Goal: Navigation & Orientation: Find specific page/section

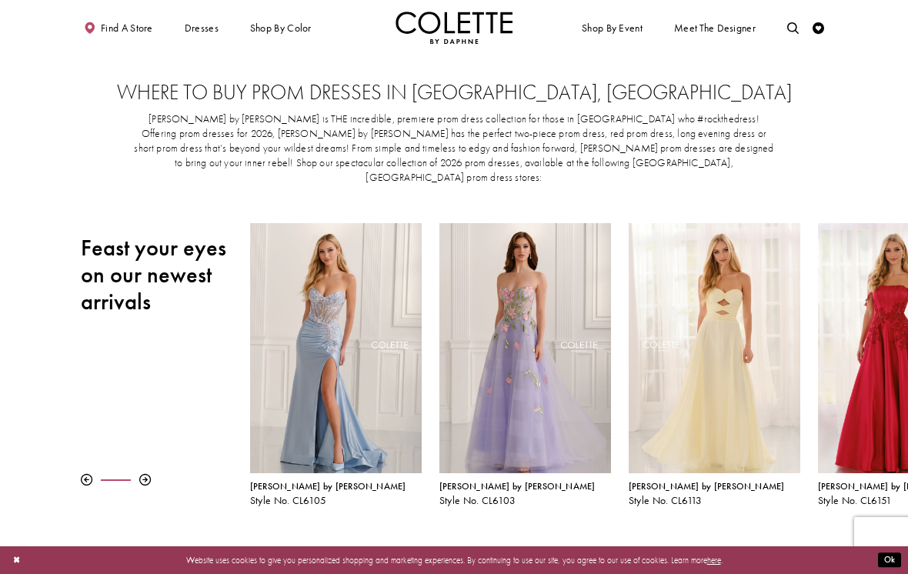
click at [899, 566] on button "Ok" at bounding box center [889, 560] width 23 height 15
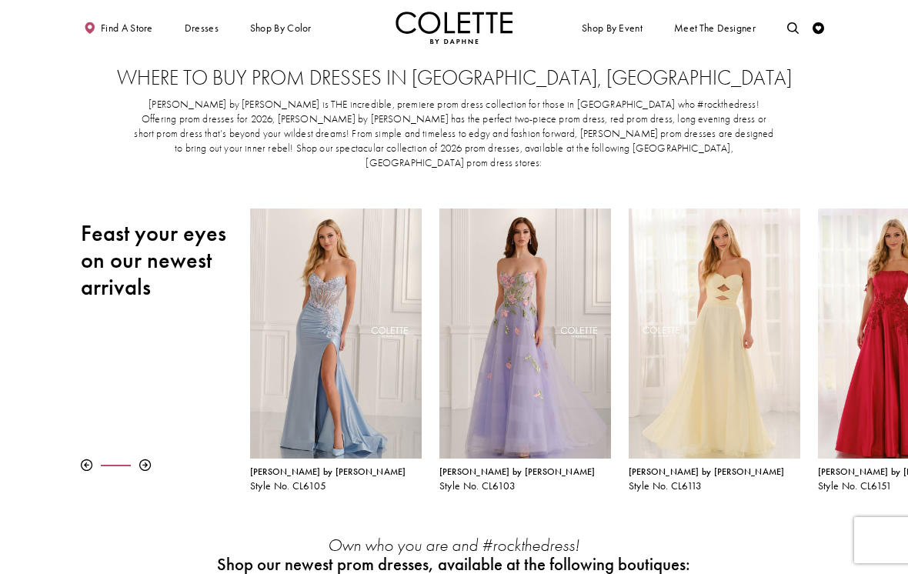
scroll to position [14, 0]
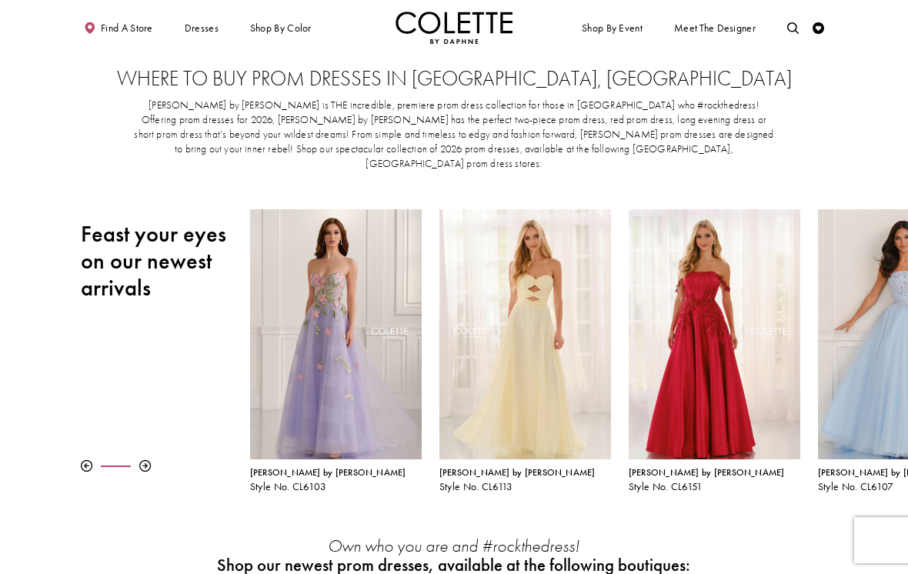
click at [145, 460] on div at bounding box center [145, 466] width 12 height 12
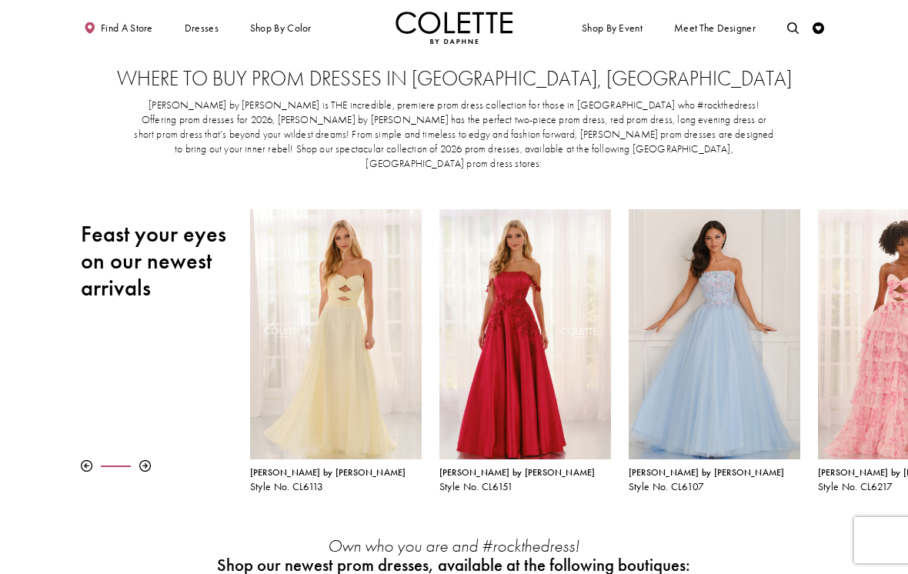
click at [143, 460] on div at bounding box center [145, 466] width 12 height 12
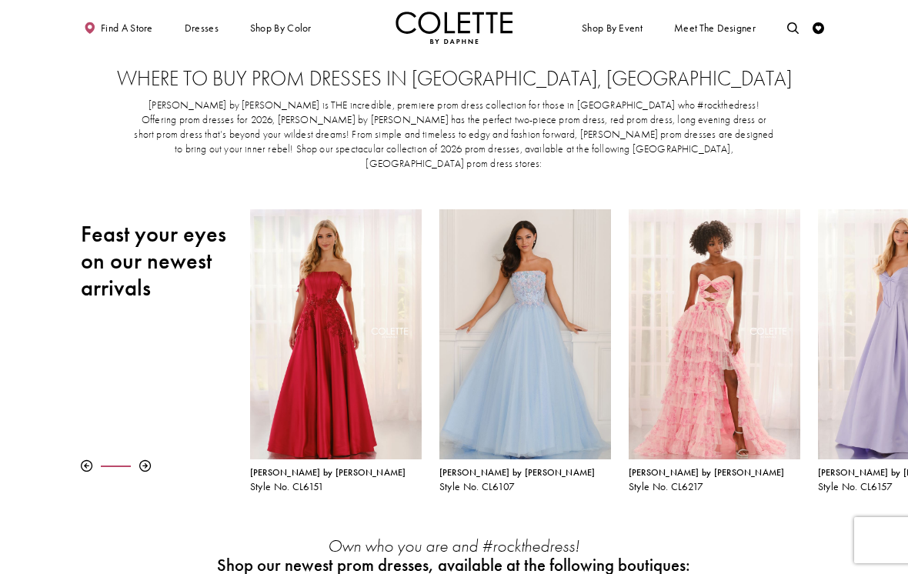
click at [149, 460] on div at bounding box center [145, 466] width 12 height 12
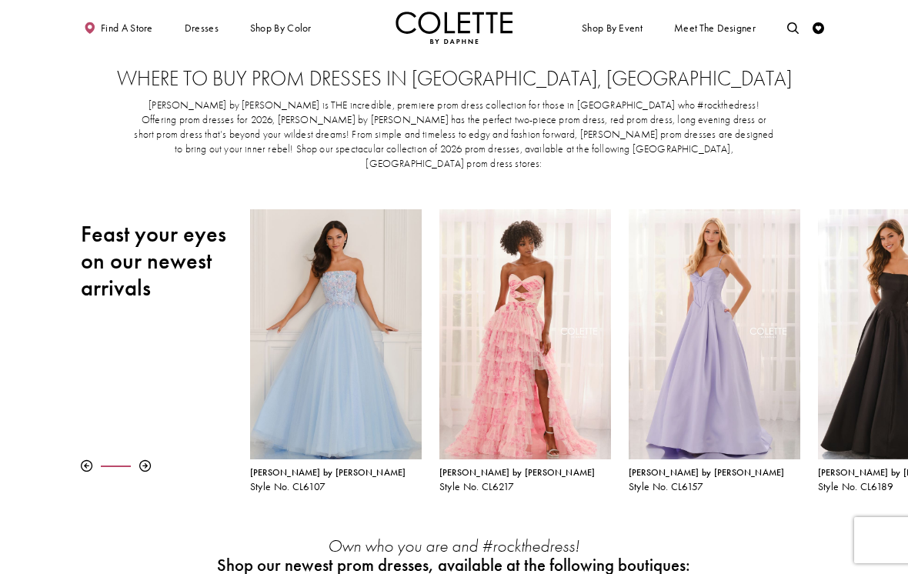
click at [143, 460] on div at bounding box center [145, 466] width 12 height 12
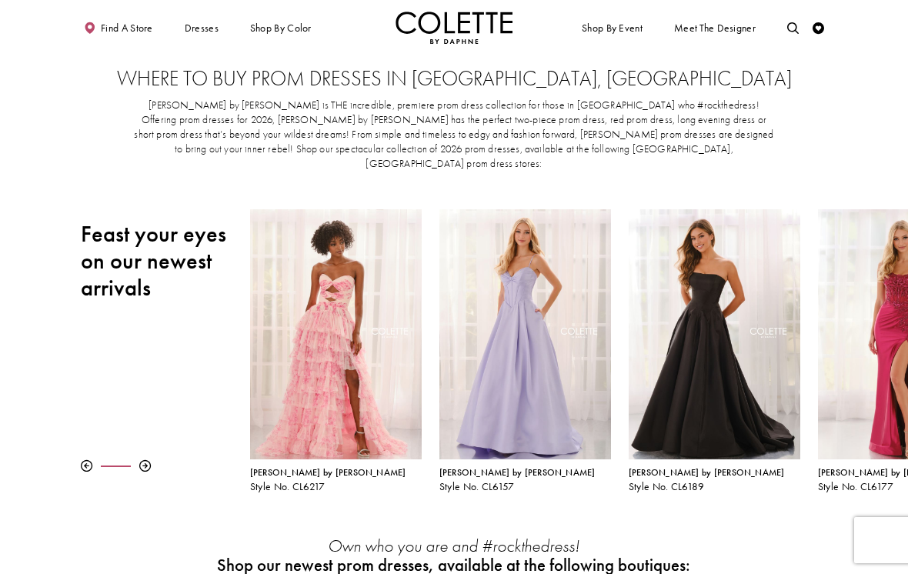
click at [158, 460] on div at bounding box center [165, 466] width 169 height 12
click at [145, 460] on div at bounding box center [145, 466] width 12 height 12
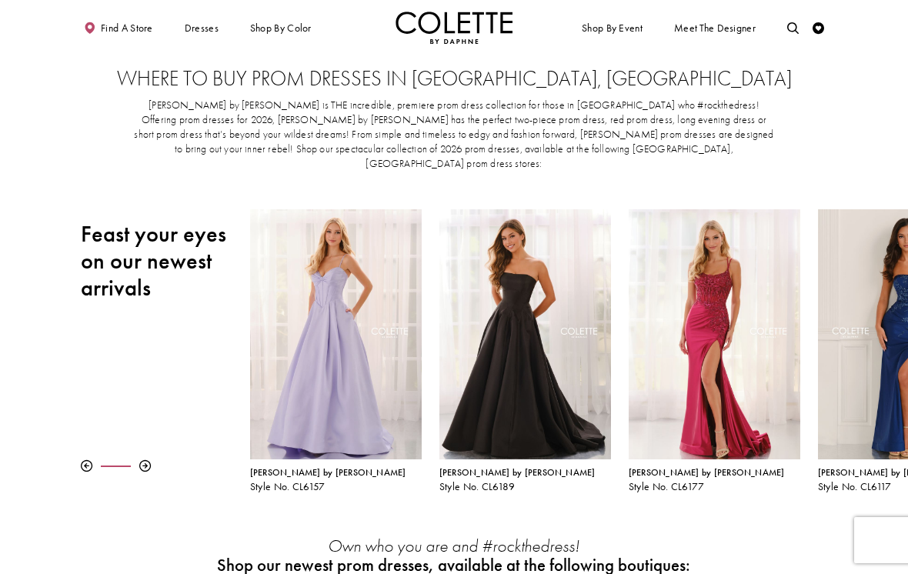
click at [135, 461] on div "Pause autoplay Previous Slide Next Slide 0 1 2 3 4 5 6 7 8 9 [PERSON_NAME] by […" at bounding box center [454, 350] width 908 height 283
click at [119, 30] on span "Find a store" at bounding box center [127, 28] width 52 height 12
click at [111, 31] on span "Find a store" at bounding box center [127, 28] width 52 height 12
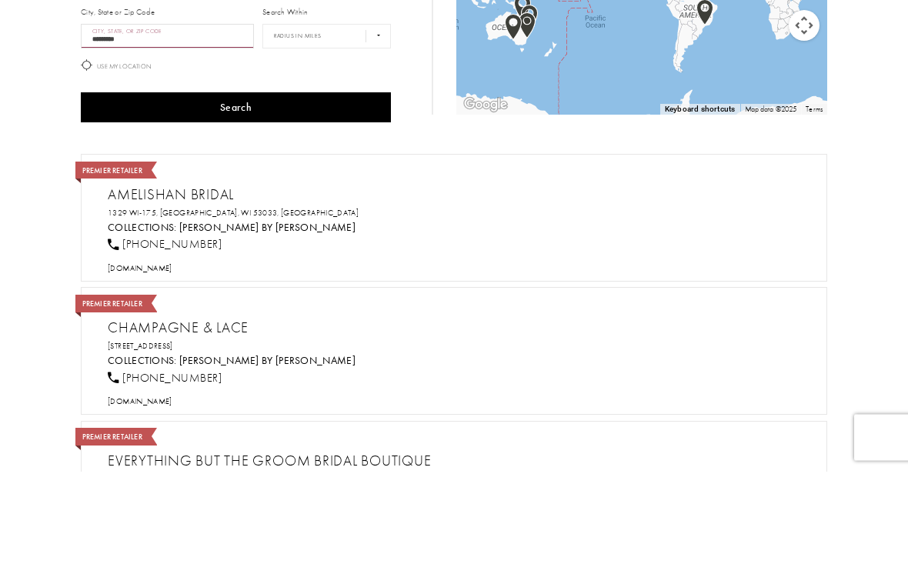
click at [236, 195] on button "Search" at bounding box center [236, 210] width 310 height 30
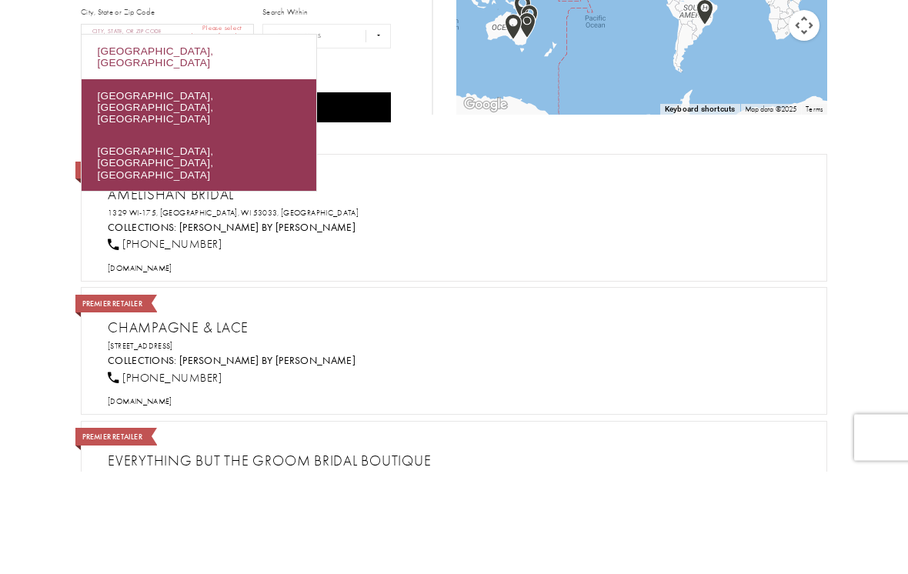
click at [122, 162] on div "Blackpool, UK" at bounding box center [199, 160] width 235 height 45
type input "**********"
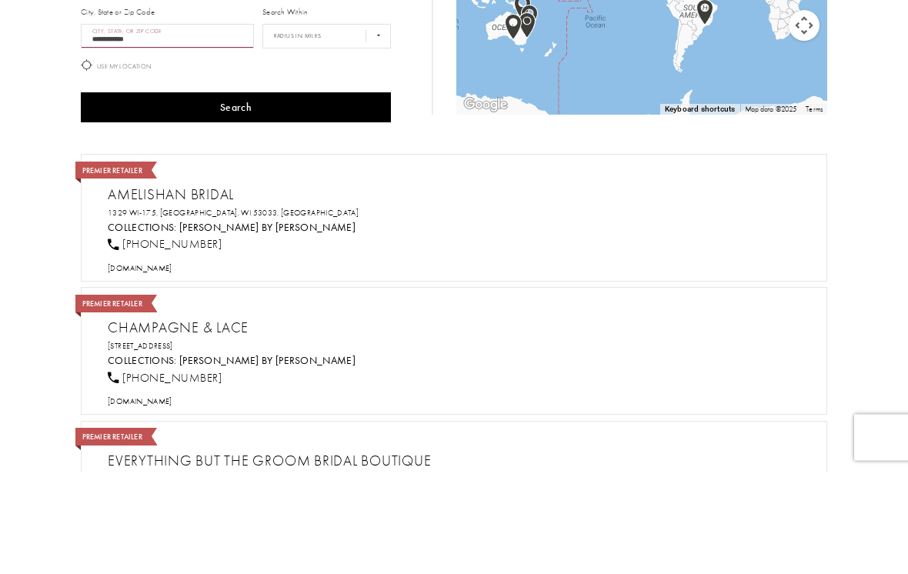
click at [137, 198] on button "Search" at bounding box center [236, 210] width 310 height 30
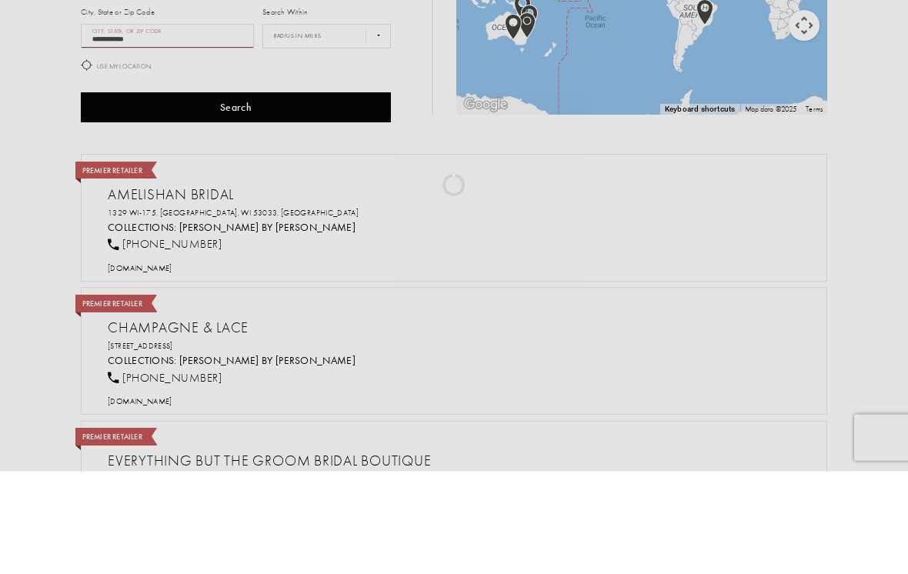
scroll to position [103, 0]
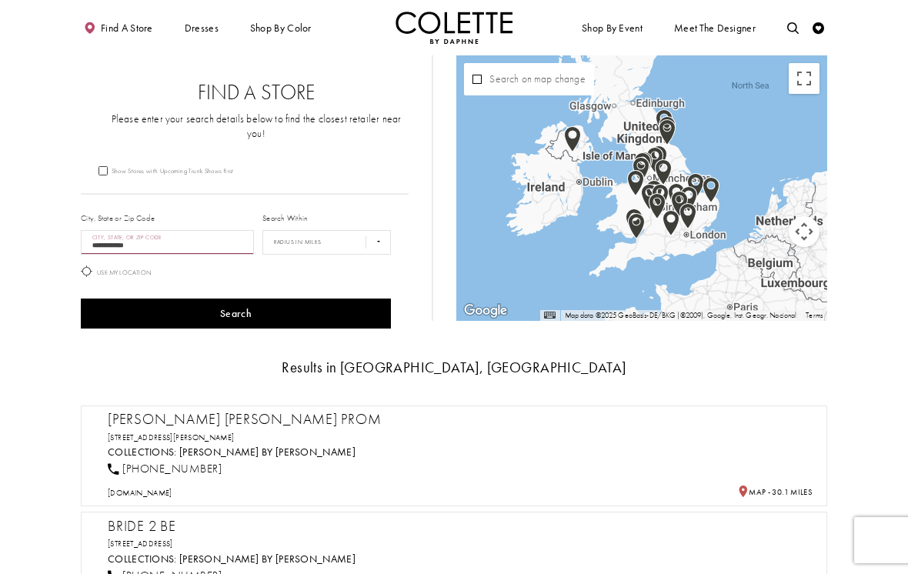
click at [186, 305] on button "Search" at bounding box center [236, 314] width 310 height 30
click at [289, 233] on select "**** ** *** *** ***" at bounding box center [326, 242] width 129 height 25
click at [82, 266] on icon at bounding box center [87, 272] width 12 height 12
click at [143, 299] on button "Search" at bounding box center [236, 314] width 310 height 30
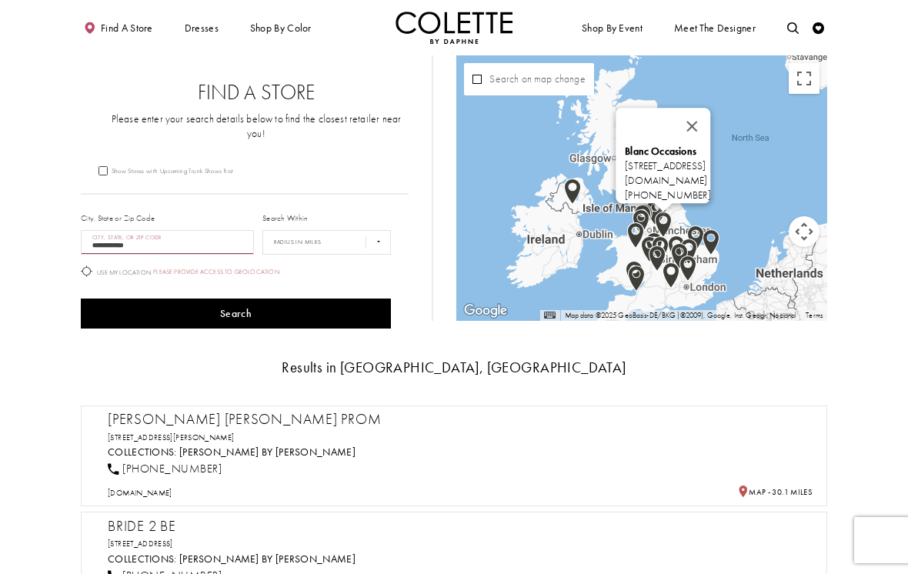
click at [711, 116] on button "Close" at bounding box center [692, 127] width 37 height 37
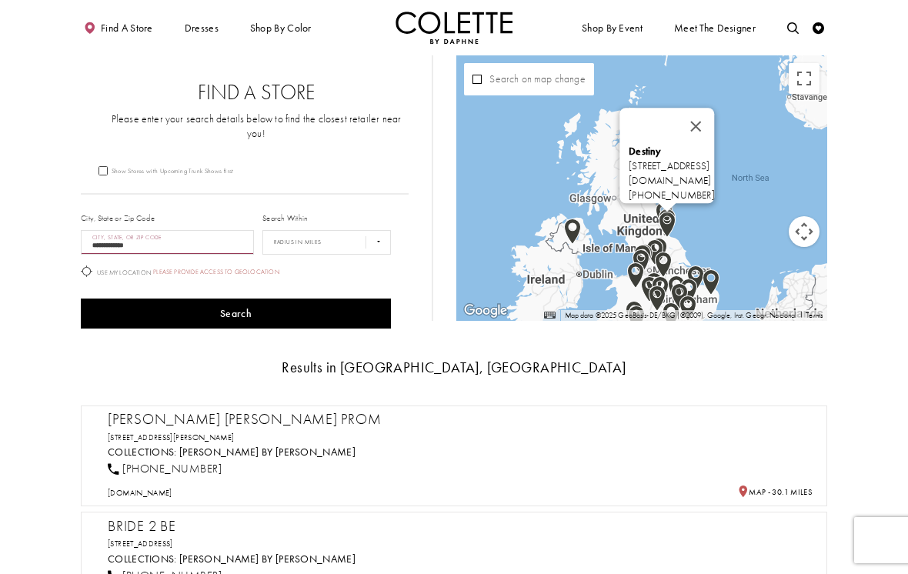
click at [715, 121] on button "Close" at bounding box center [696, 127] width 37 height 37
click at [715, 119] on button "Close" at bounding box center [696, 127] width 37 height 37
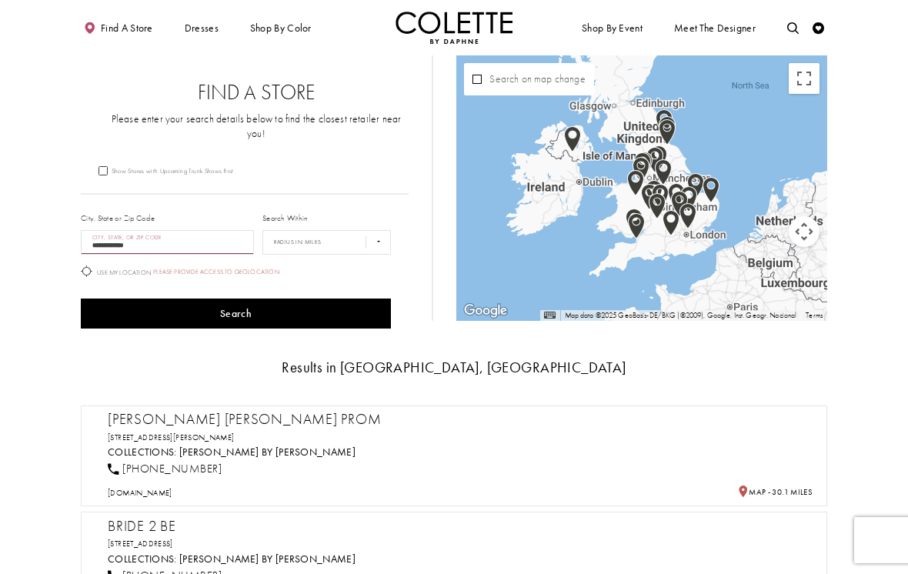
click at [804, 227] on button "Map camera controls" at bounding box center [804, 231] width 31 height 31
click at [767, 198] on button "Zoom in" at bounding box center [765, 193] width 31 height 31
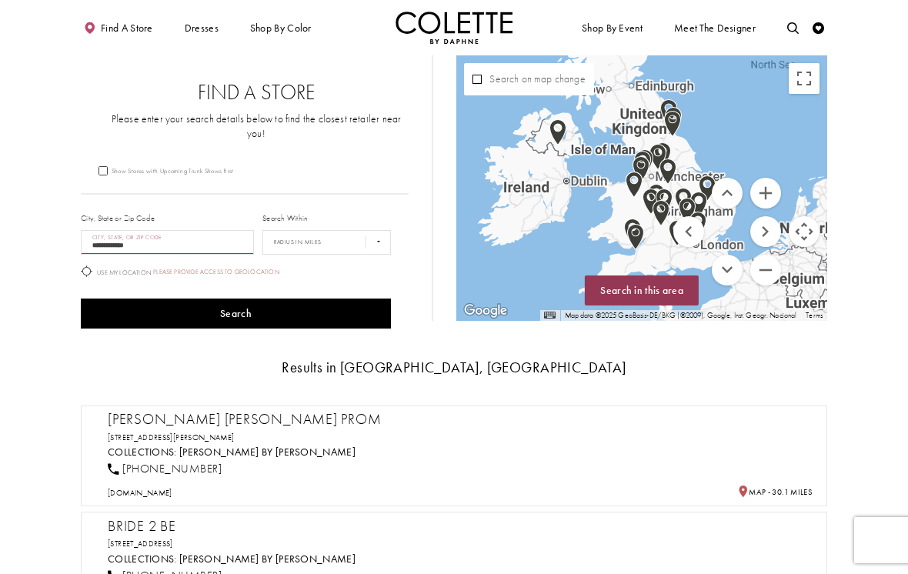
click at [767, 196] on button "Zoom in" at bounding box center [765, 193] width 31 height 31
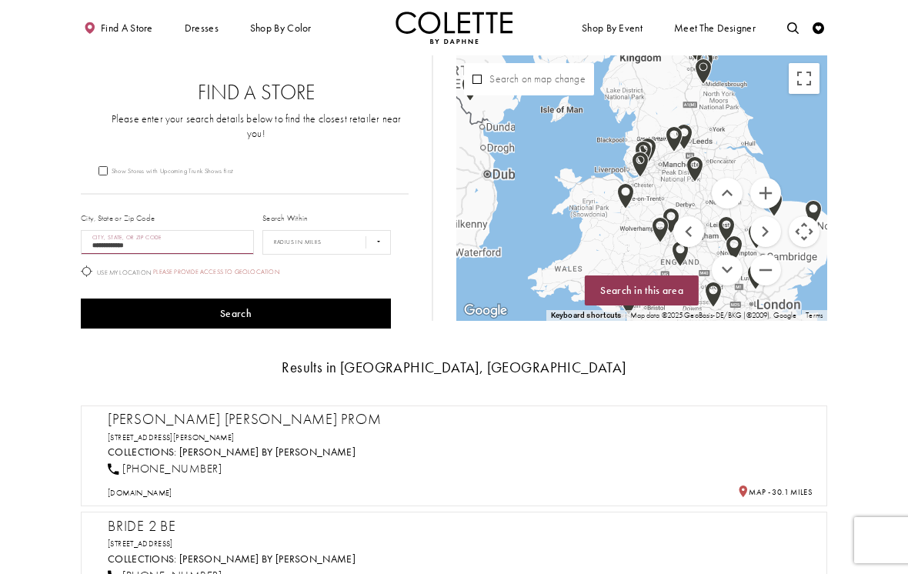
click at [767, 195] on button "Zoom in" at bounding box center [765, 193] width 31 height 31
click at [769, 192] on button "Zoom in" at bounding box center [765, 193] width 31 height 31
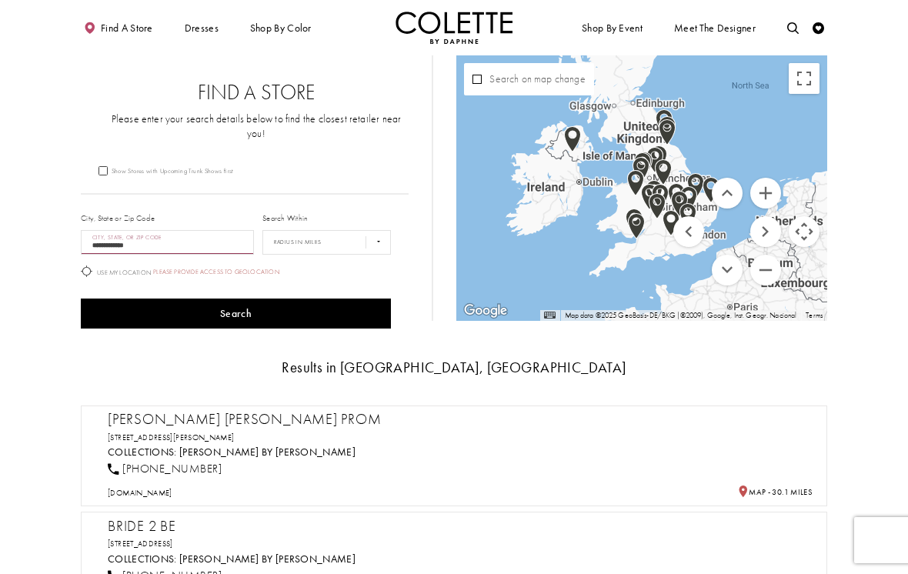
click at [769, 192] on button "Zoom in" at bounding box center [765, 193] width 31 height 31
click at [761, 197] on button "Zoom in" at bounding box center [765, 193] width 31 height 31
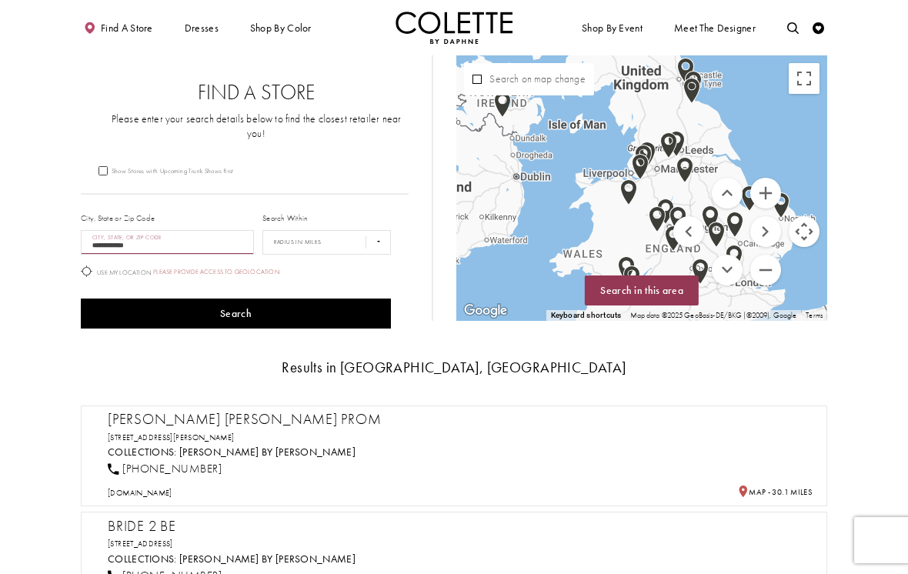
click at [726, 190] on button "Move up" at bounding box center [727, 193] width 31 height 31
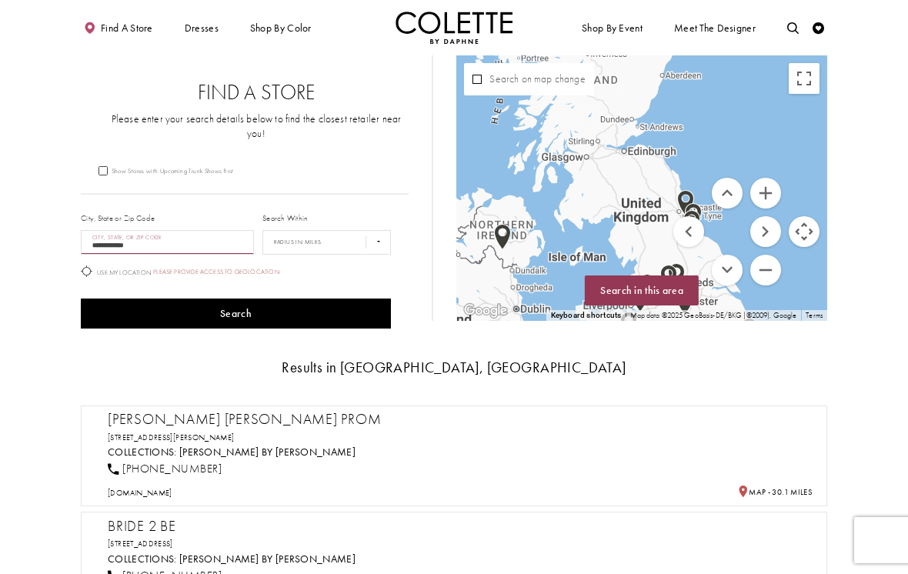
click at [760, 193] on button "Zoom in" at bounding box center [765, 193] width 31 height 31
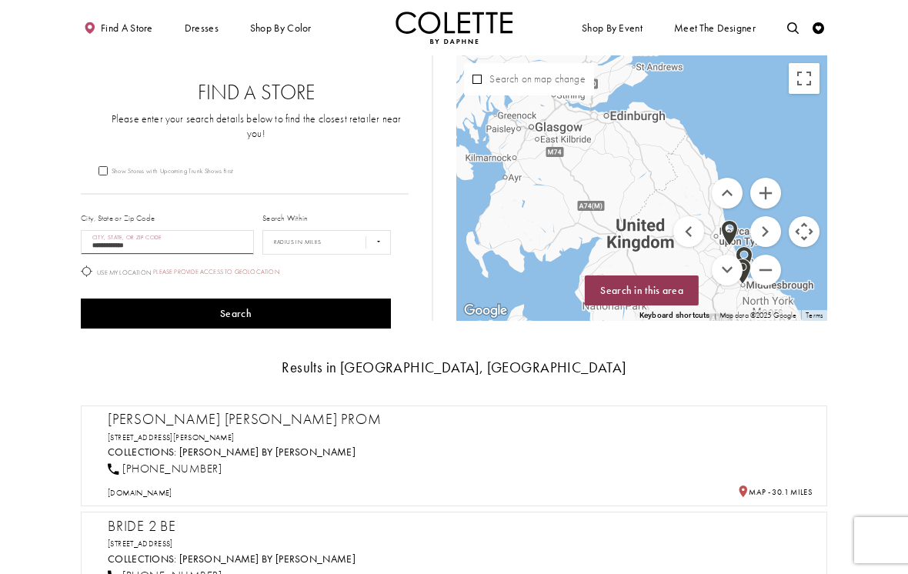
click at [766, 195] on button "Zoom in" at bounding box center [765, 193] width 31 height 31
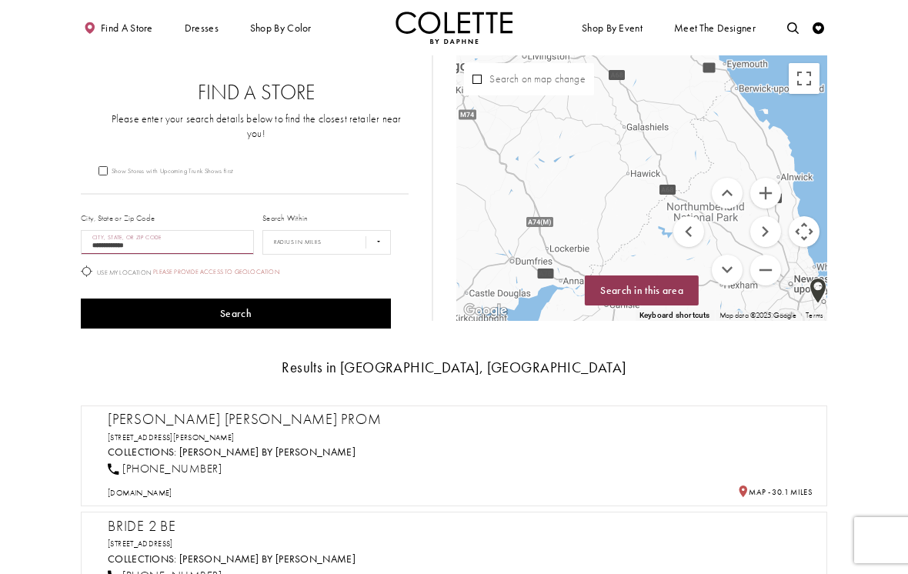
click at [733, 266] on button "Move down" at bounding box center [727, 270] width 31 height 31
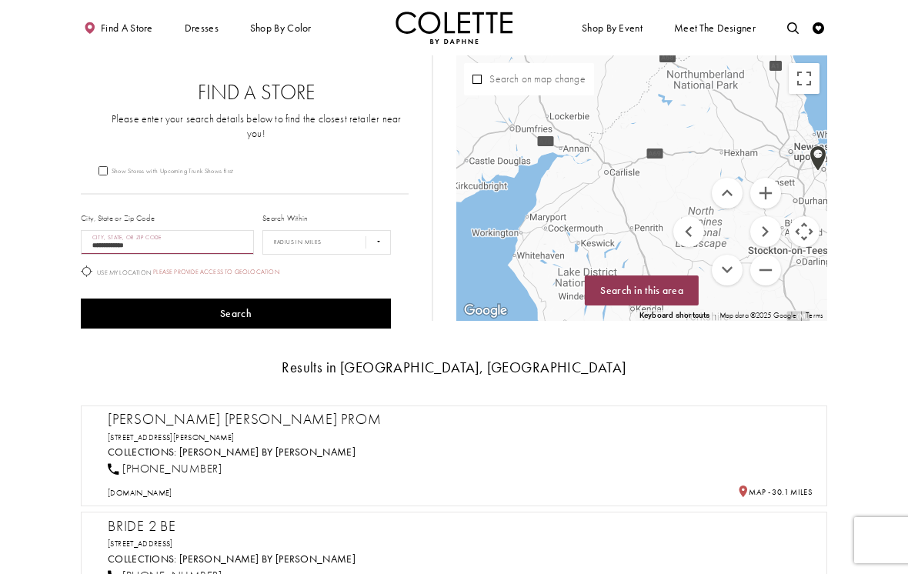
click at [765, 234] on button "Move right" at bounding box center [765, 231] width 31 height 31
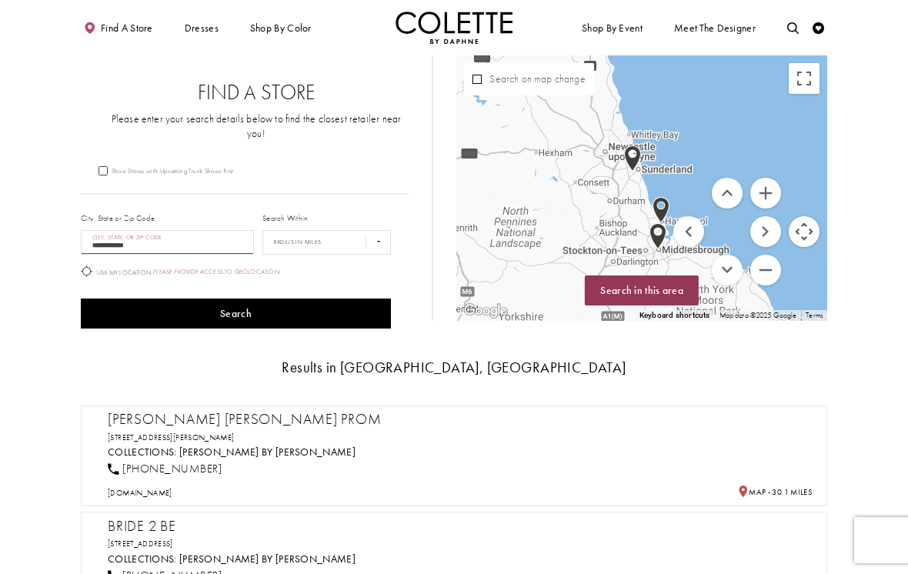
click at [693, 241] on button "Move left" at bounding box center [688, 231] width 31 height 31
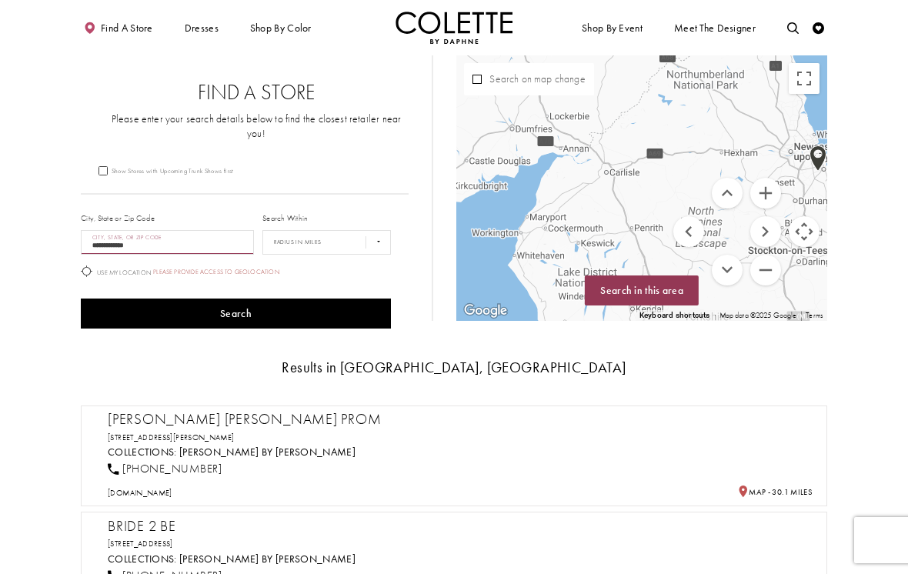
click at [732, 270] on button "Move down" at bounding box center [727, 270] width 31 height 31
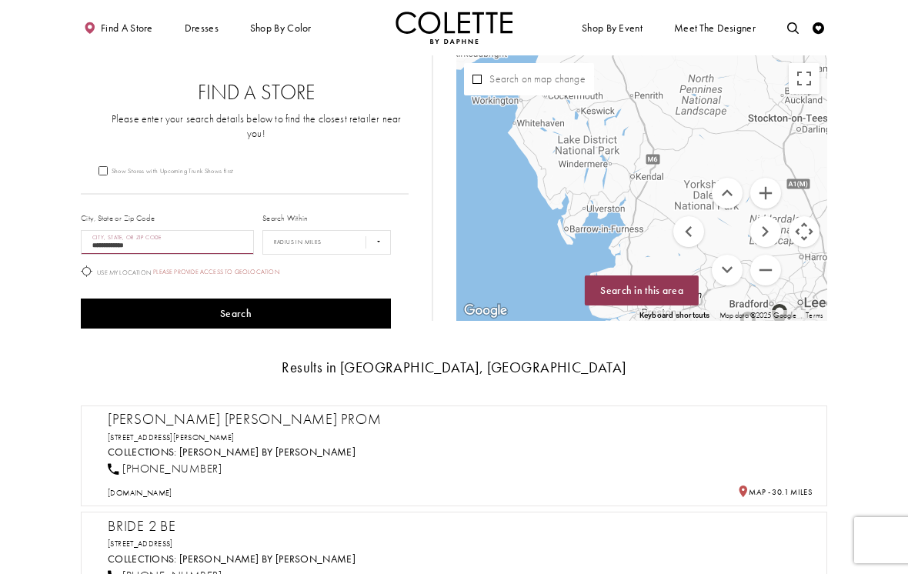
click at [760, 211] on menu "Map with store locations" at bounding box center [727, 232] width 108 height 108
click at [759, 199] on button "Zoom in" at bounding box center [765, 193] width 31 height 31
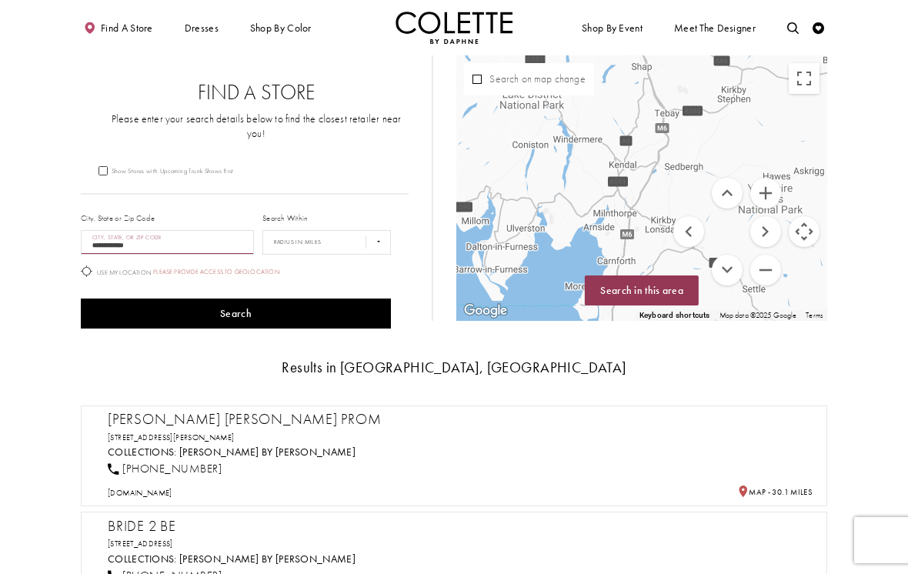
click at [686, 240] on button "Move left" at bounding box center [688, 231] width 31 height 31
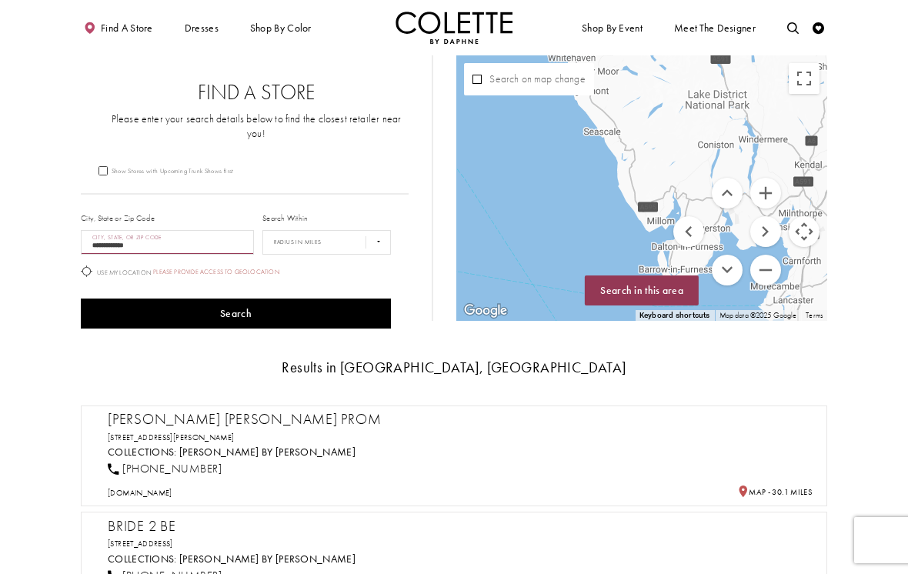
click at [724, 205] on button "Move up" at bounding box center [727, 193] width 31 height 31
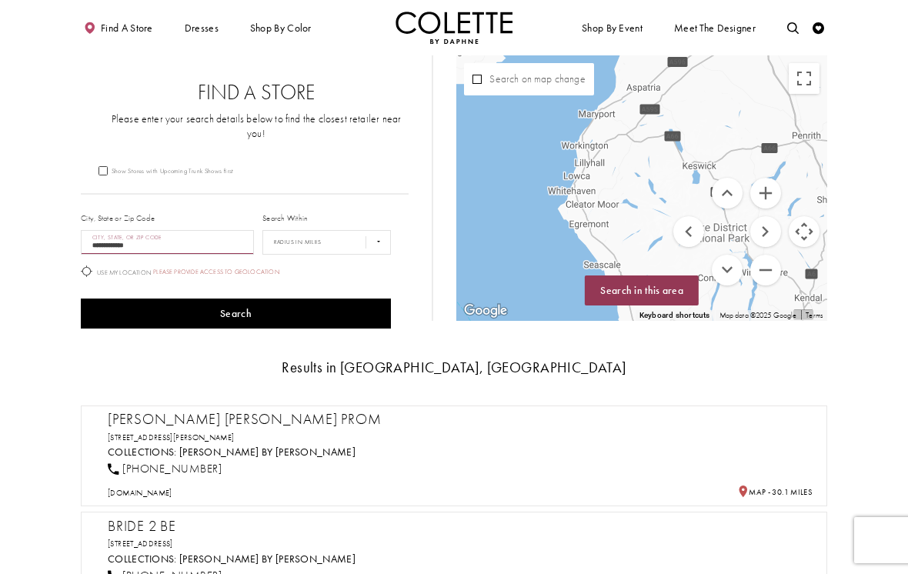
click at [764, 202] on button "Zoom in" at bounding box center [765, 193] width 31 height 31
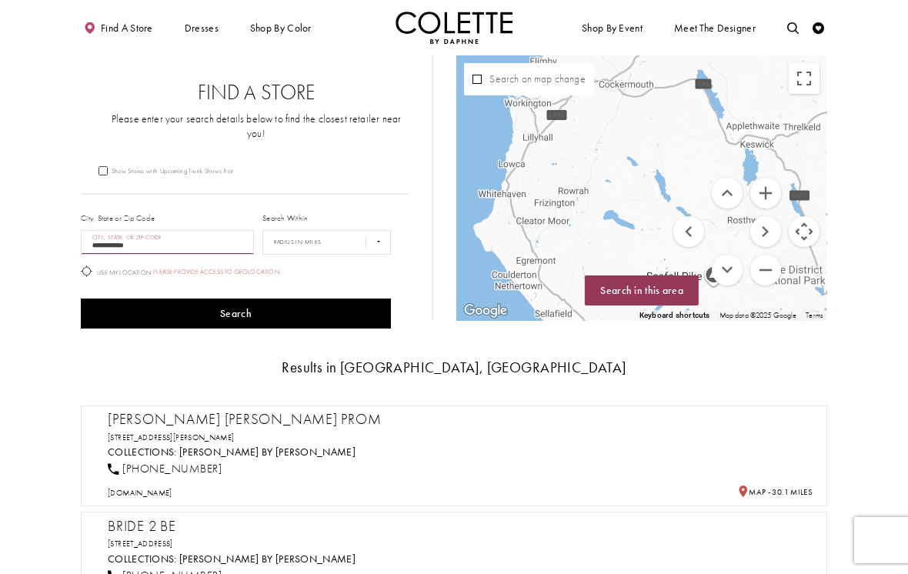
click at [764, 199] on button "Zoom in" at bounding box center [765, 193] width 31 height 31
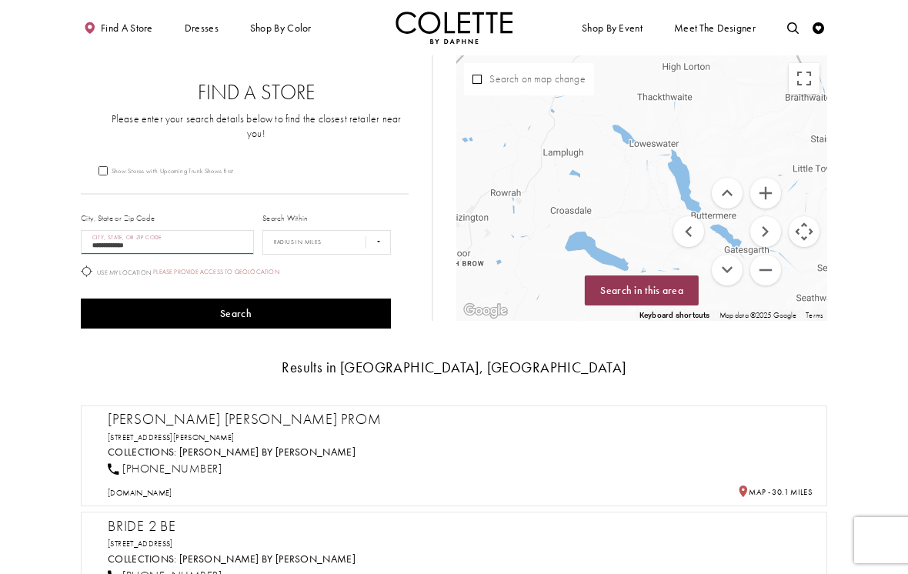
click at [758, 189] on button "Zoom in" at bounding box center [765, 193] width 31 height 31
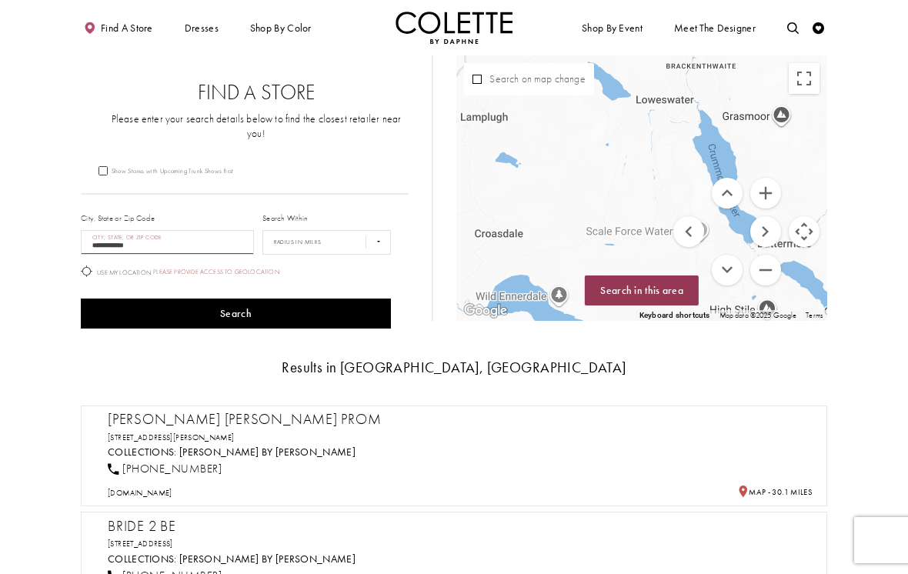
click at [763, 199] on button "Zoom in" at bounding box center [765, 193] width 31 height 31
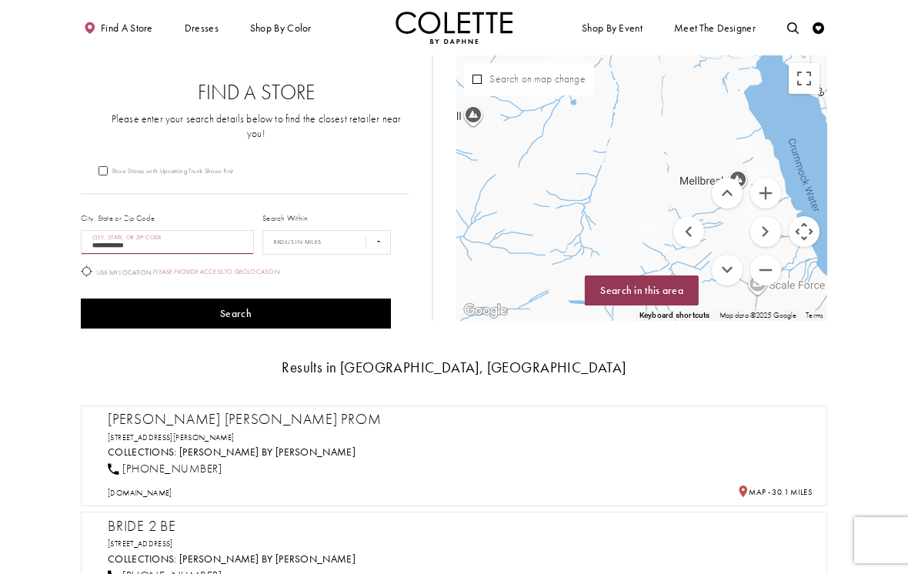
click at [732, 276] on button "Move down" at bounding box center [727, 270] width 31 height 31
click at [730, 272] on button "Move down" at bounding box center [727, 270] width 31 height 31
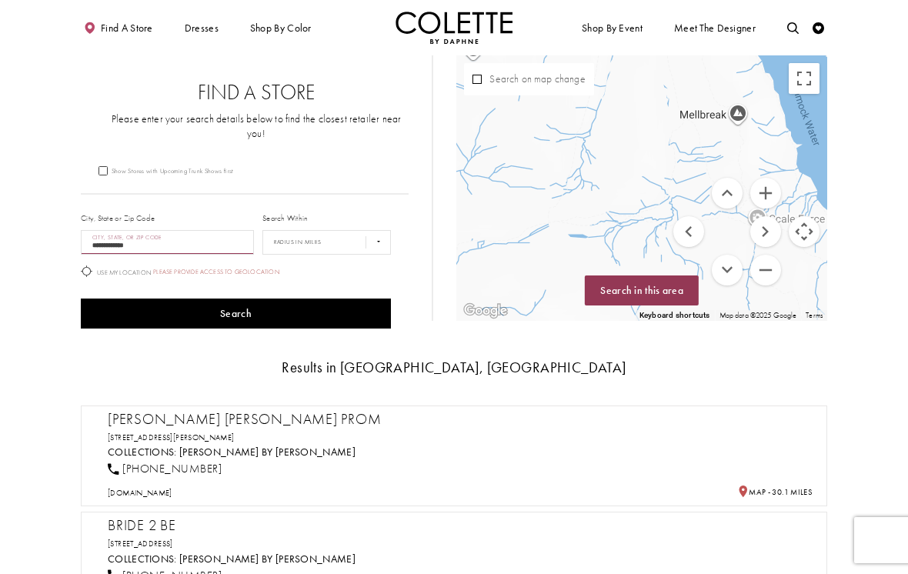
scroll to position [0, 1]
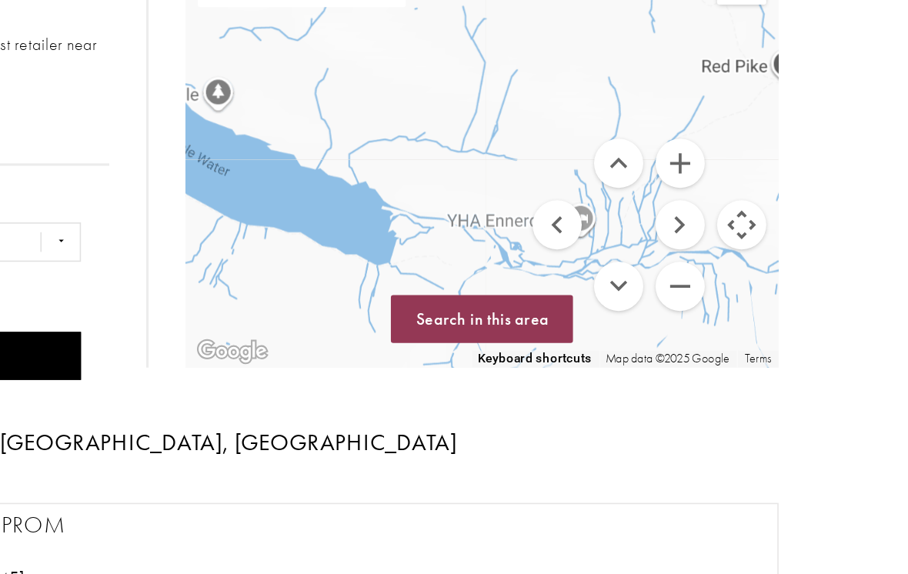
click at [750, 255] on button "Zoom out" at bounding box center [765, 270] width 31 height 31
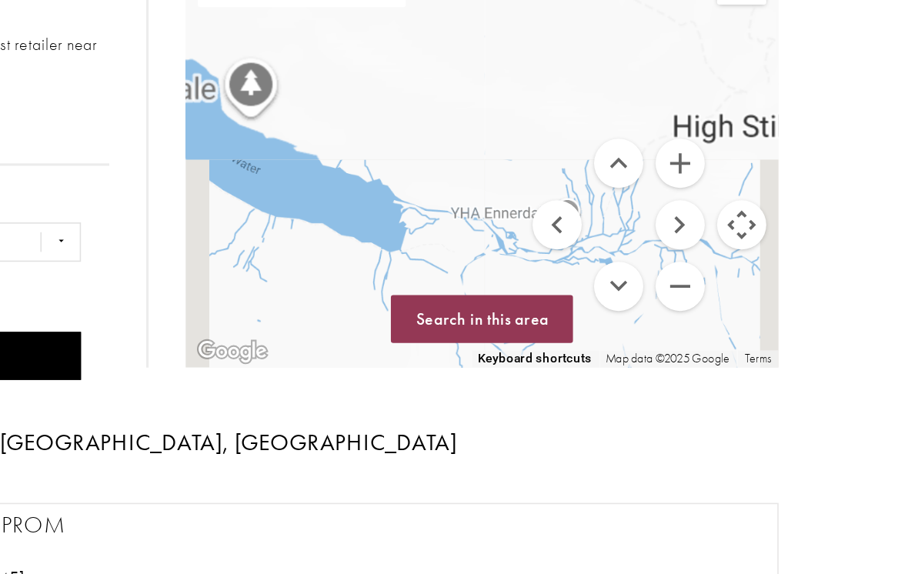
click at [750, 255] on button "Zoom out" at bounding box center [765, 270] width 31 height 31
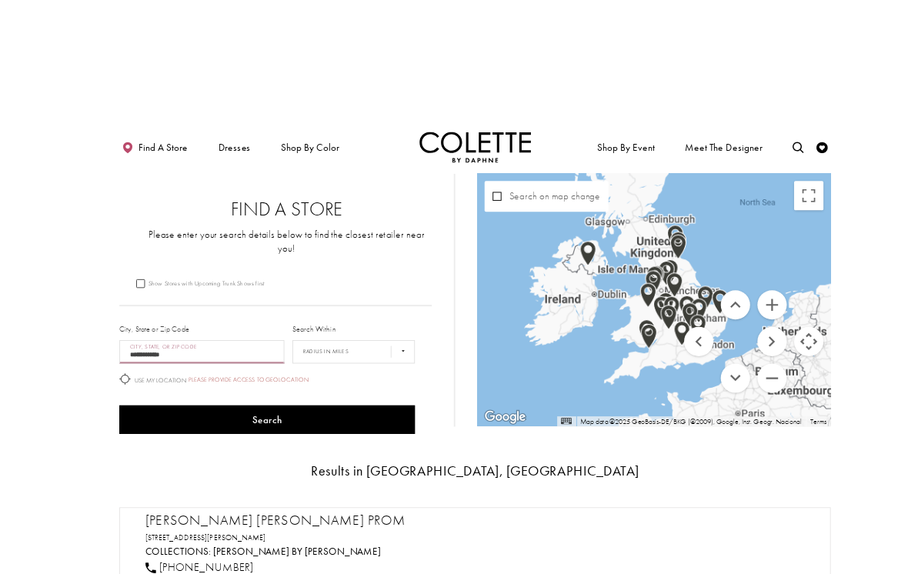
scroll to position [2, 0]
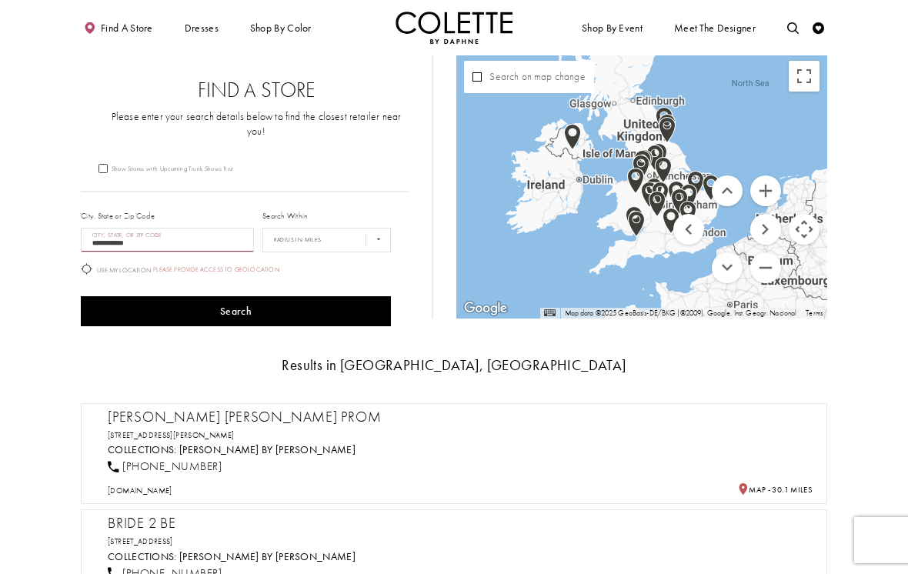
click at [766, 193] on button "Zoom in" at bounding box center [765, 190] width 31 height 31
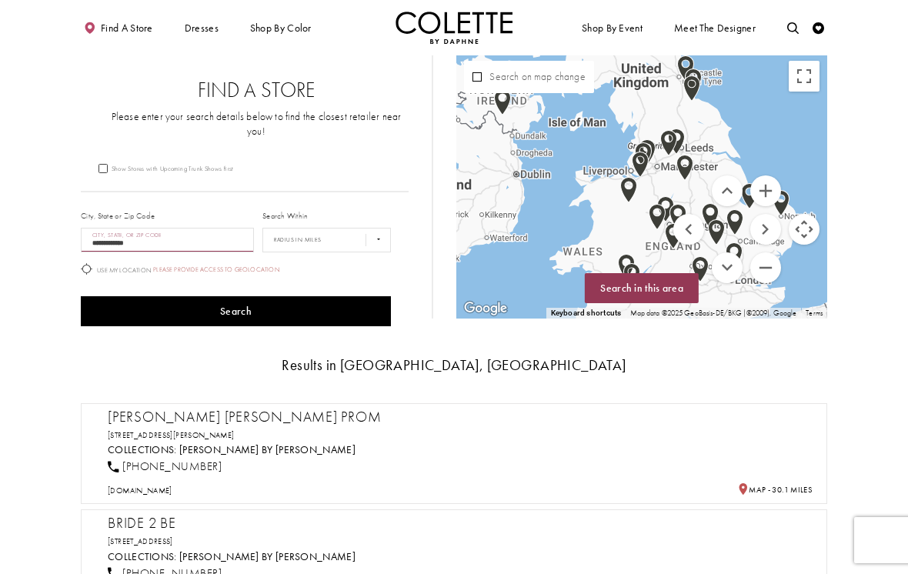
click at [759, 192] on button "Zoom in" at bounding box center [765, 190] width 31 height 31
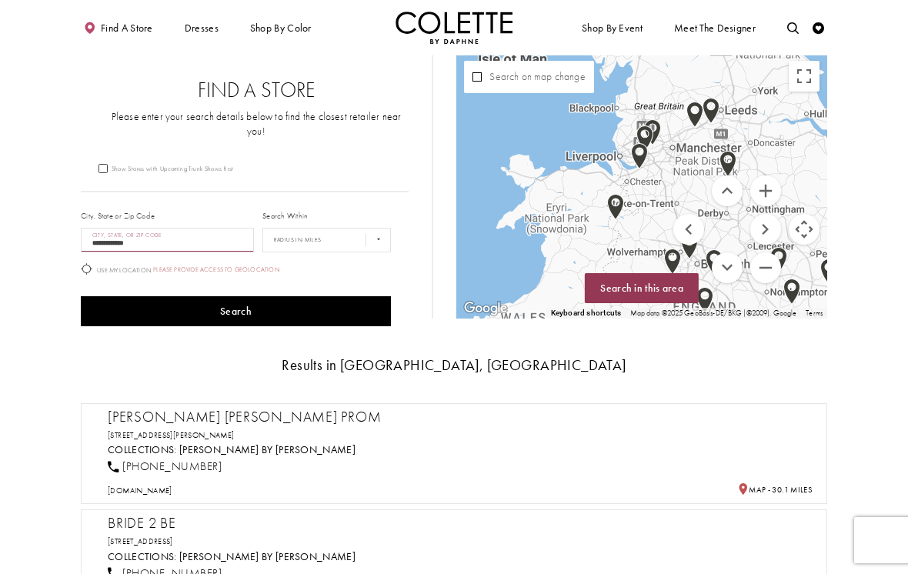
click at [760, 234] on button "Move right" at bounding box center [765, 229] width 31 height 31
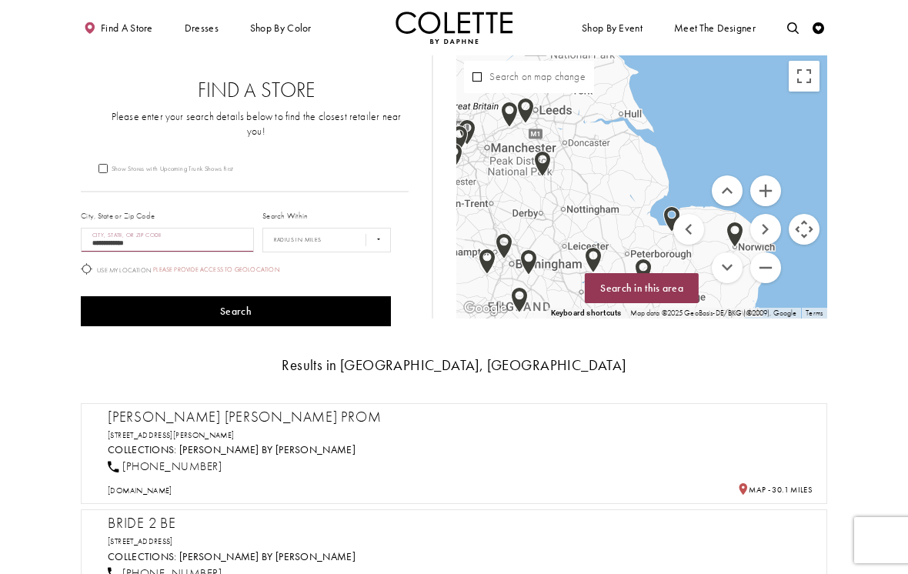
click at [683, 232] on button "Move left" at bounding box center [688, 229] width 31 height 31
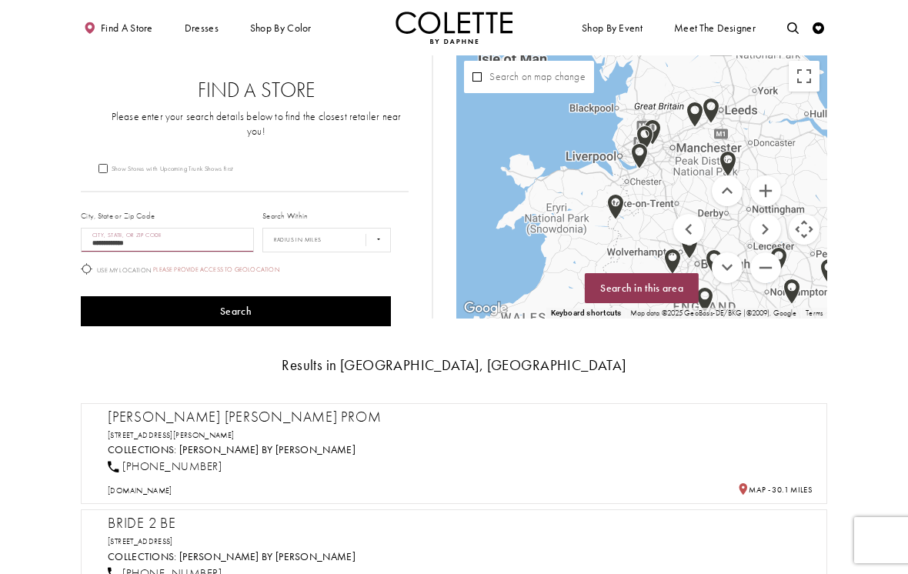
click at [771, 188] on button "Zoom in" at bounding box center [765, 190] width 31 height 31
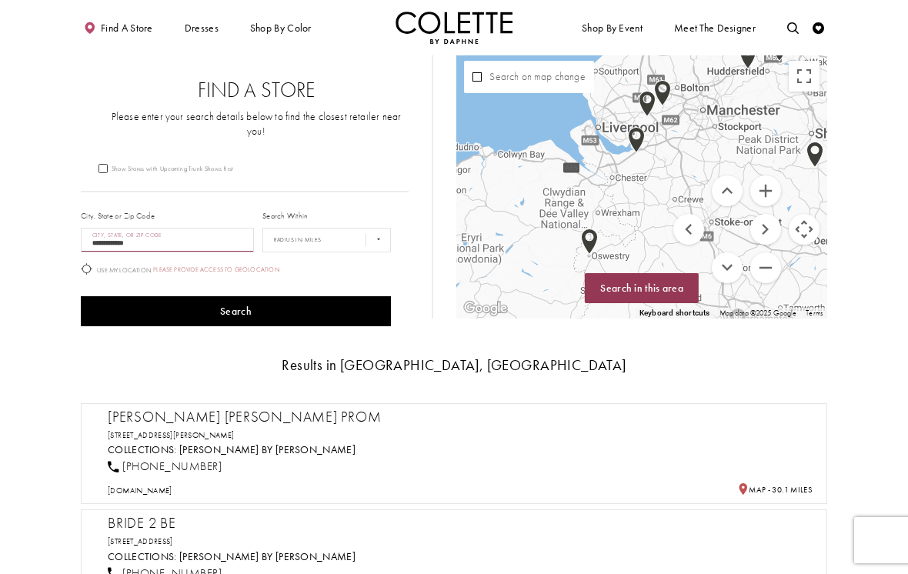
click at [722, 199] on button "Move up" at bounding box center [727, 190] width 31 height 31
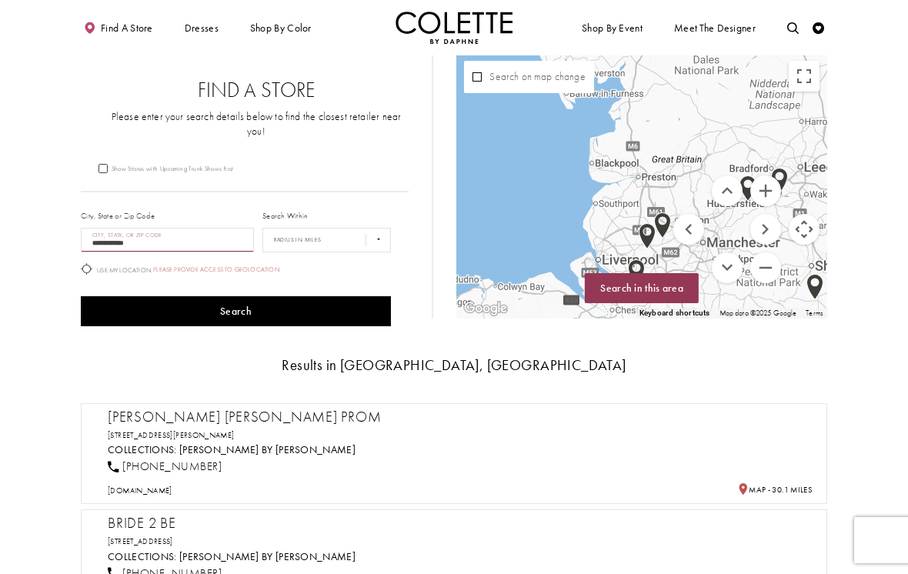
click at [764, 194] on button "Zoom in" at bounding box center [765, 190] width 31 height 31
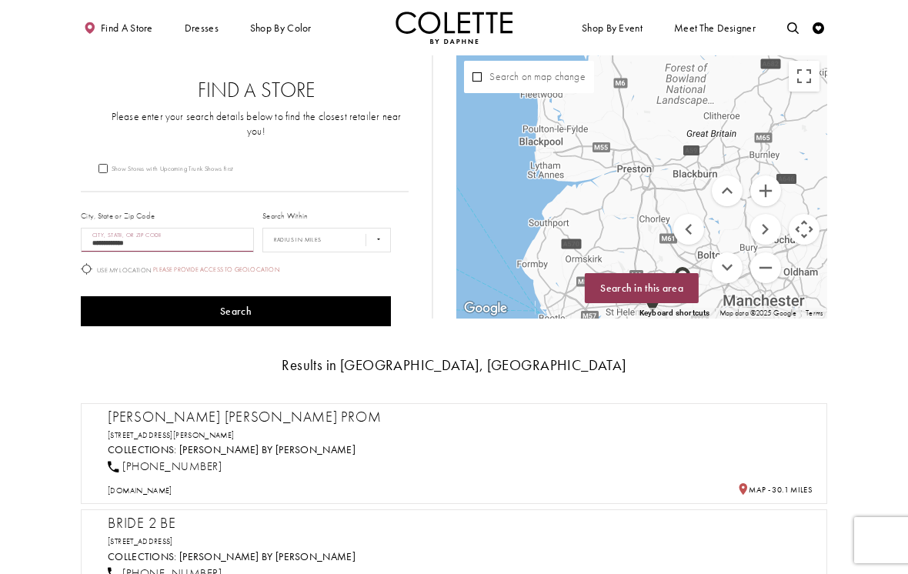
click at [774, 191] on button "Zoom in" at bounding box center [765, 190] width 31 height 31
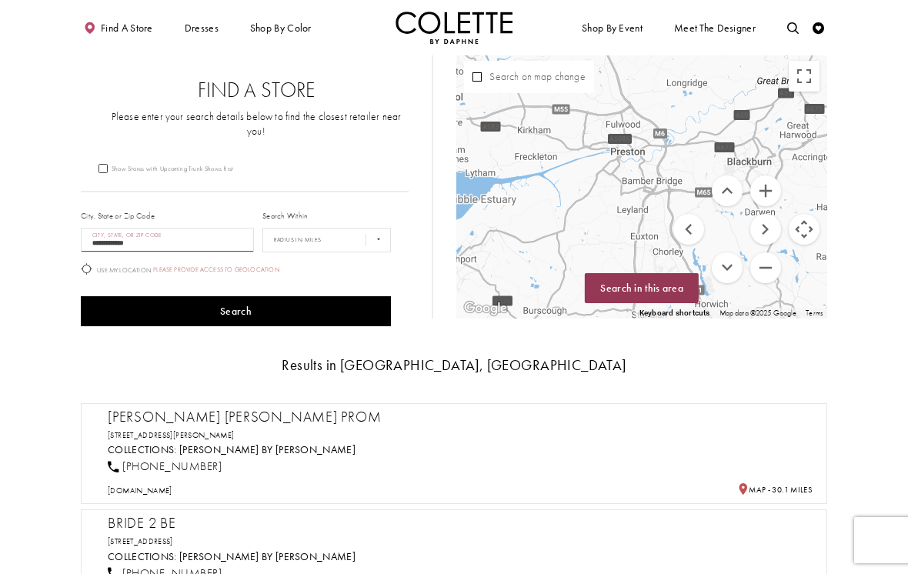
click at [697, 230] on button "Move left" at bounding box center [688, 229] width 31 height 31
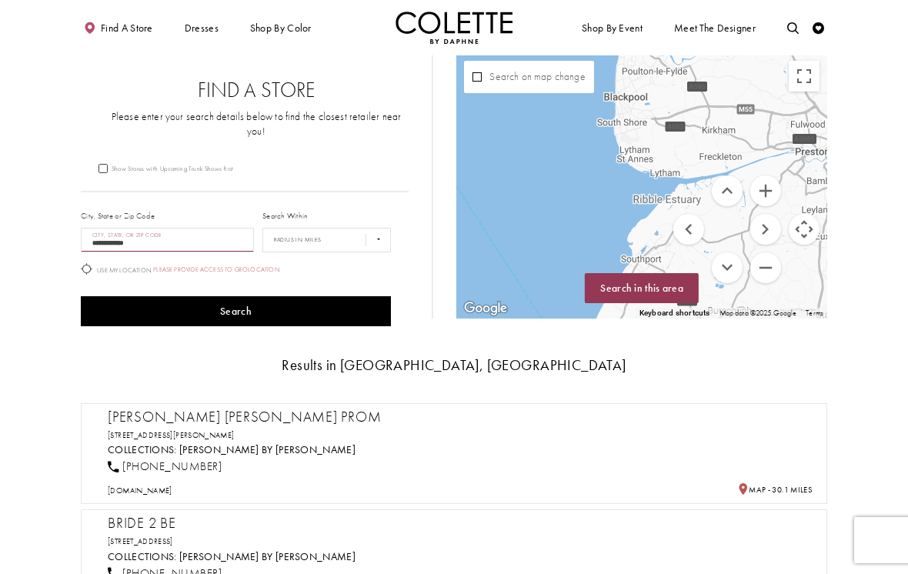
click at [726, 190] on button "Move up" at bounding box center [727, 190] width 31 height 31
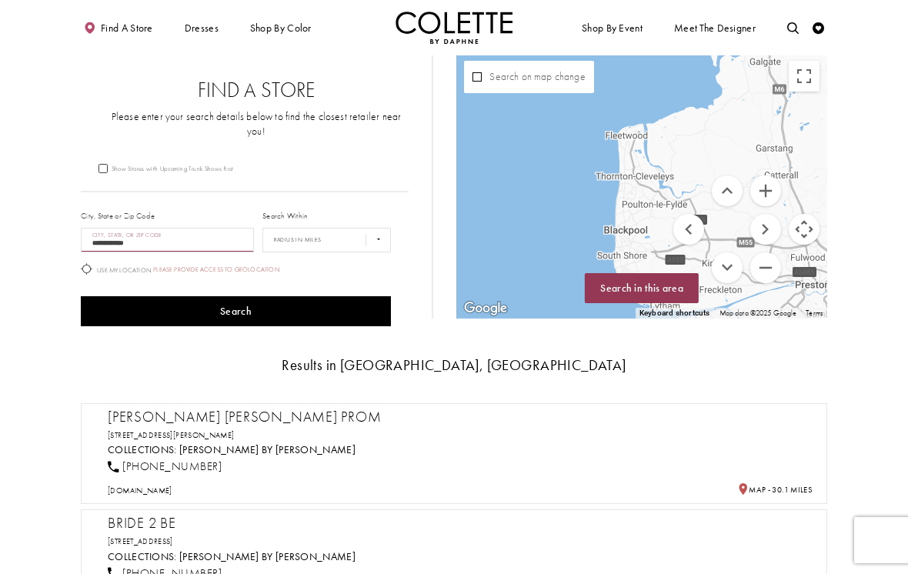
click at [773, 196] on button "Zoom in" at bounding box center [765, 190] width 31 height 31
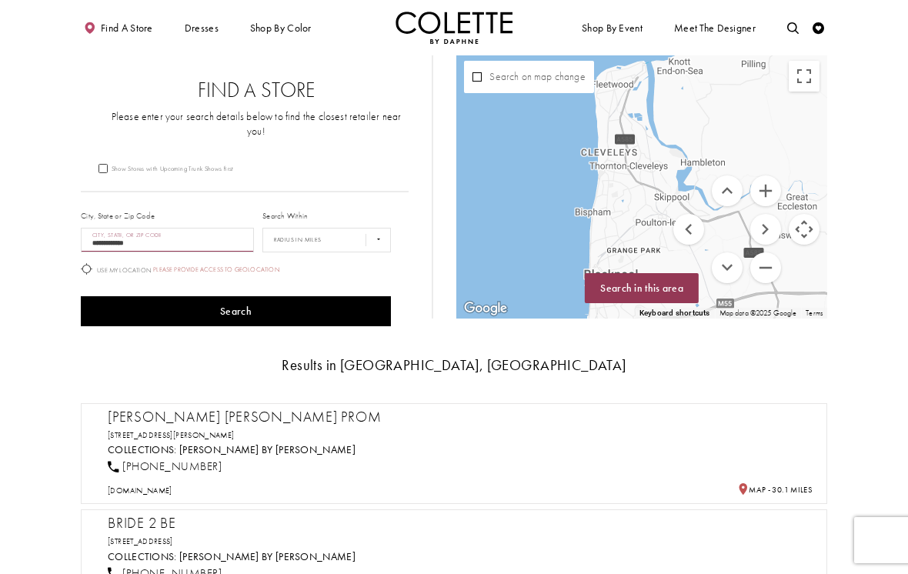
click at [729, 256] on button "Move down" at bounding box center [727, 267] width 31 height 31
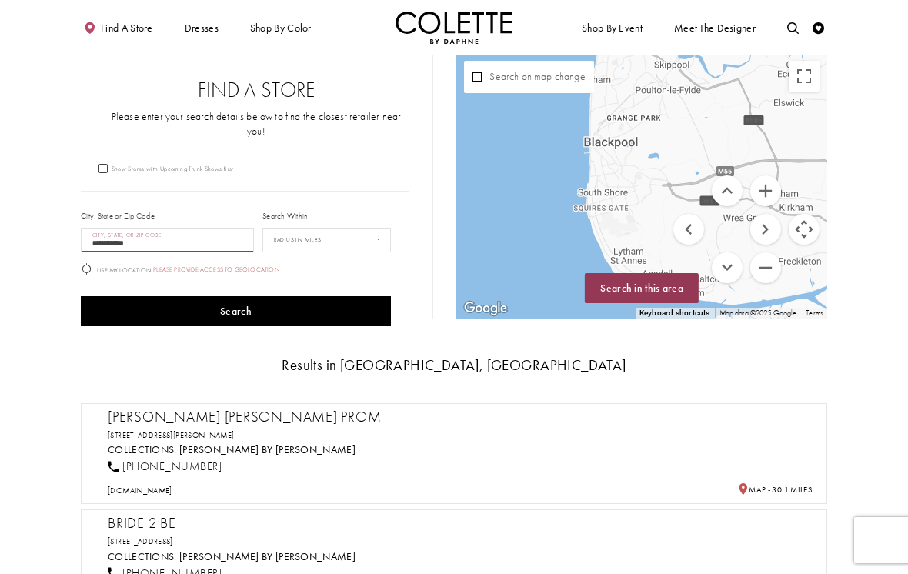
scroll to position [0, 0]
